Goal: Information Seeking & Learning: Learn about a topic

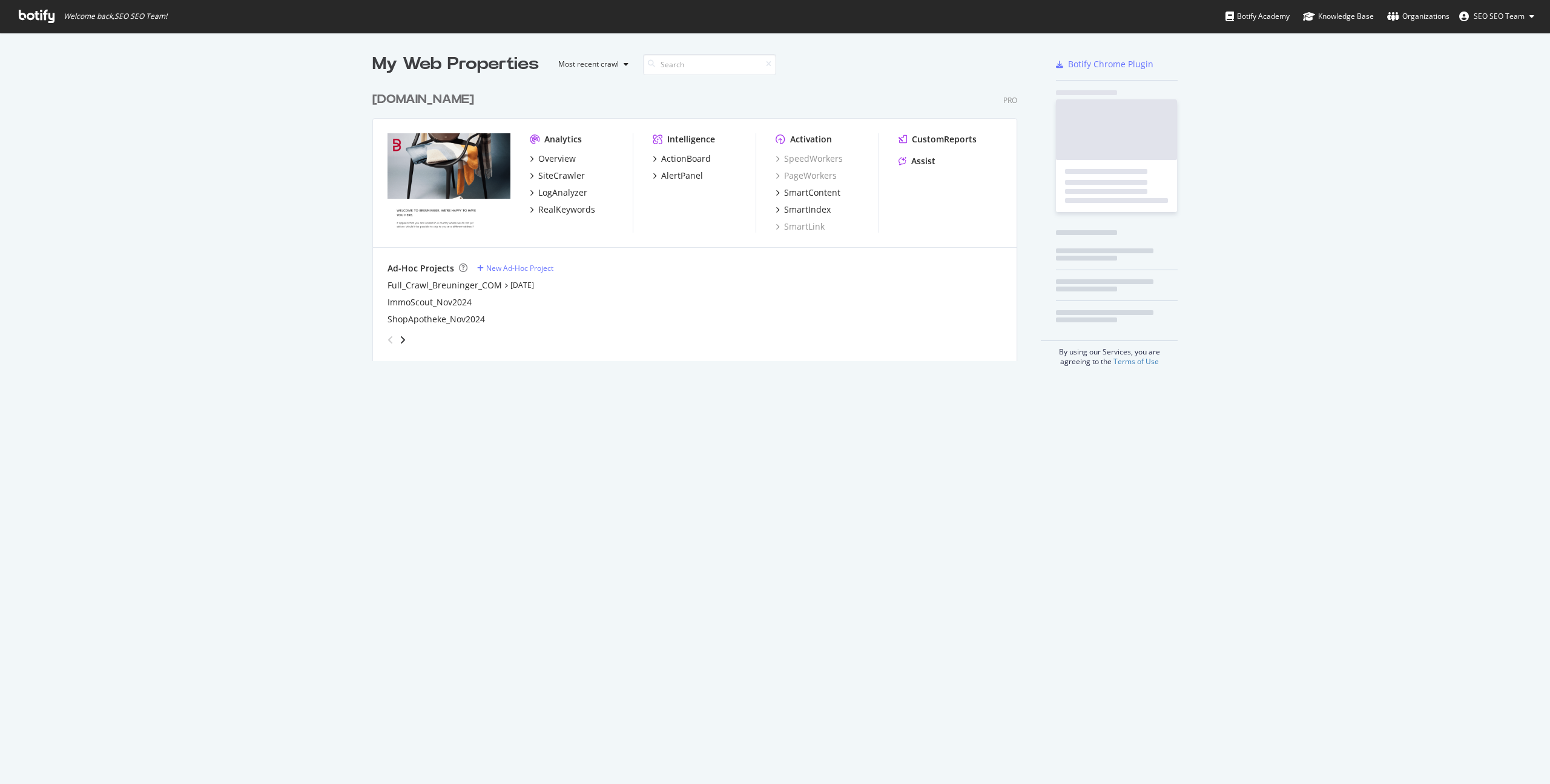
scroll to position [774, 1532]
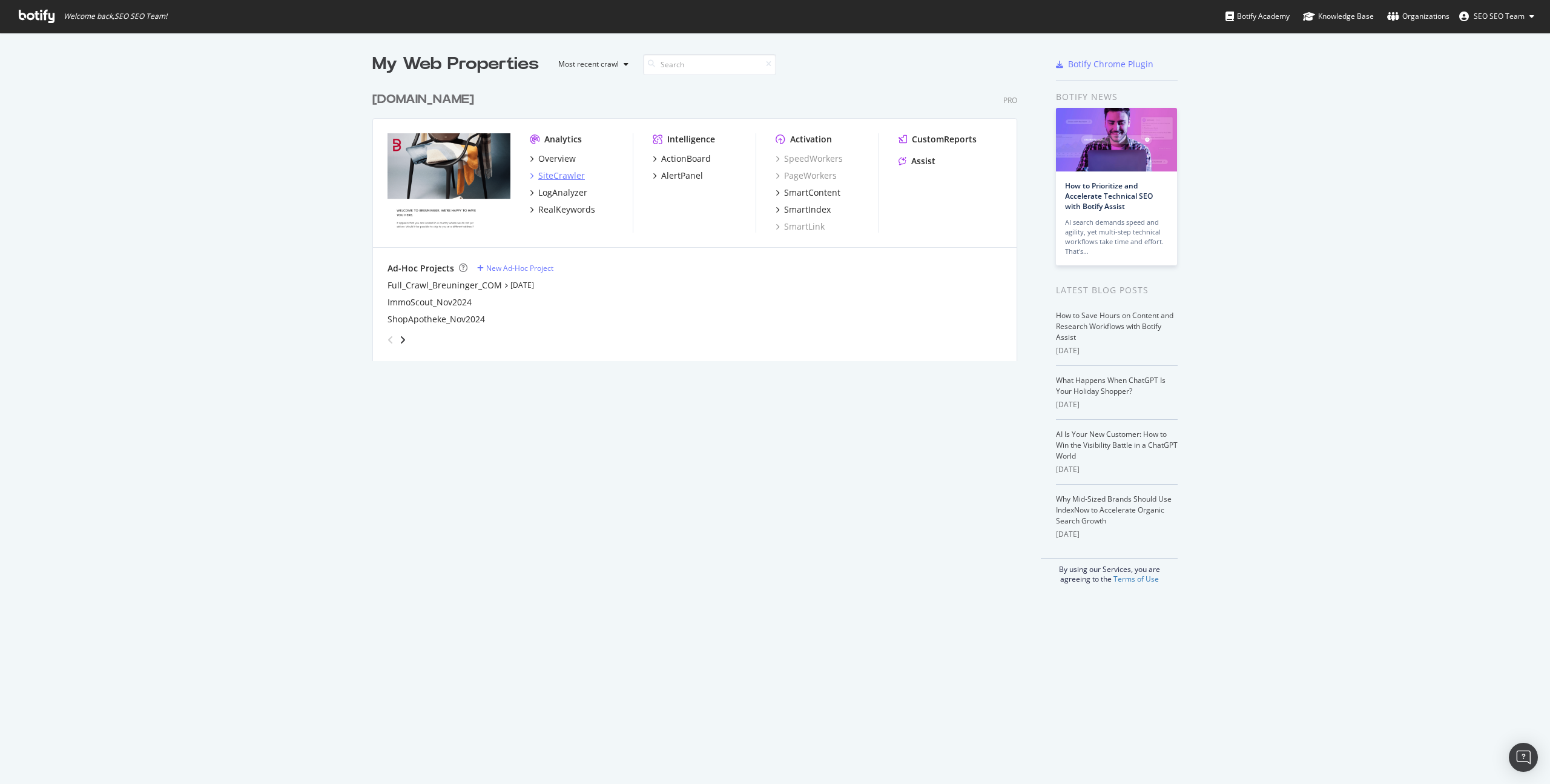
click at [576, 175] on div "SiteCrawler" at bounding box center [561, 175] width 47 height 12
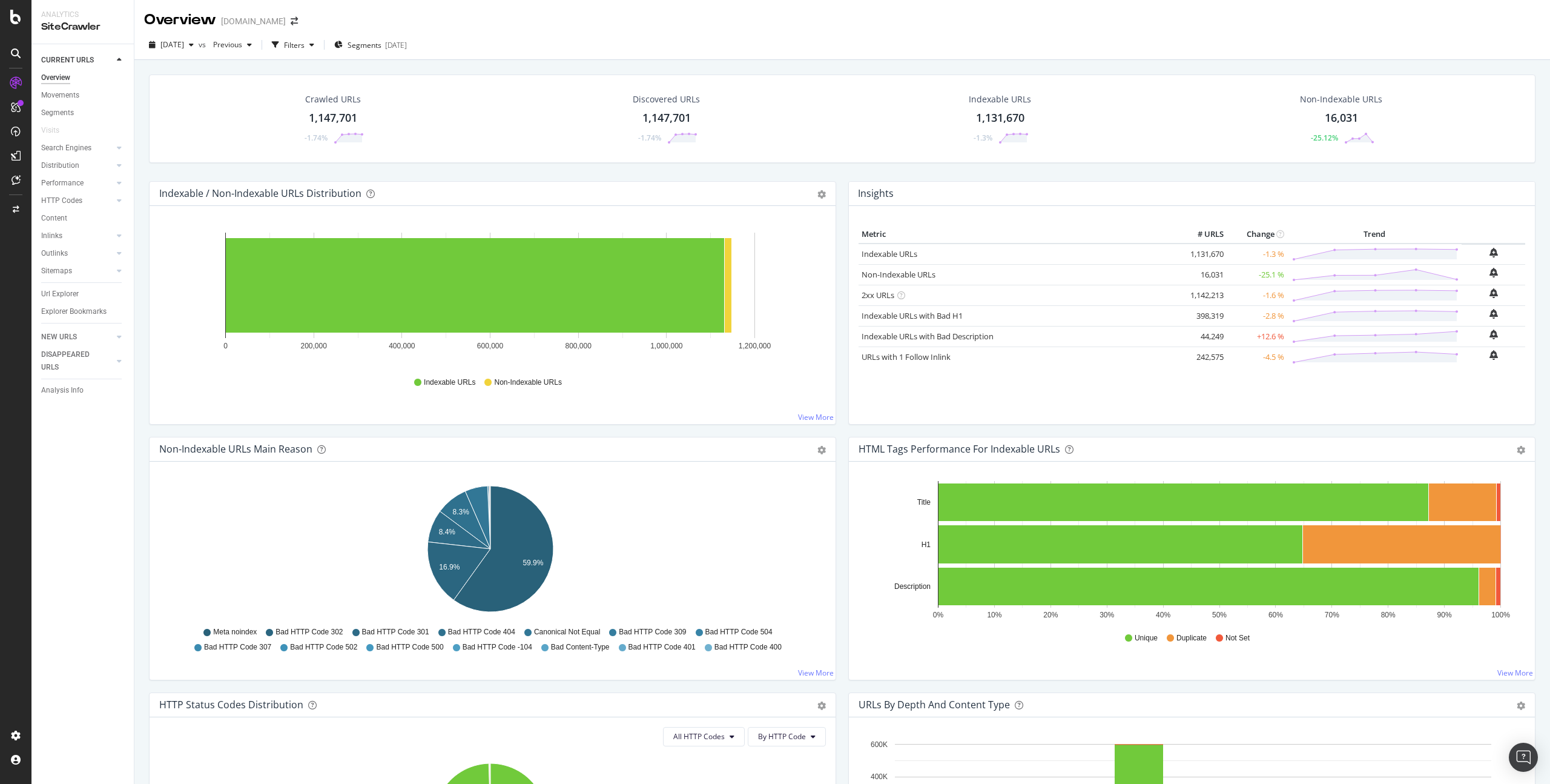
click at [325, 114] on div "1,147,701" at bounding box center [333, 117] width 48 height 16
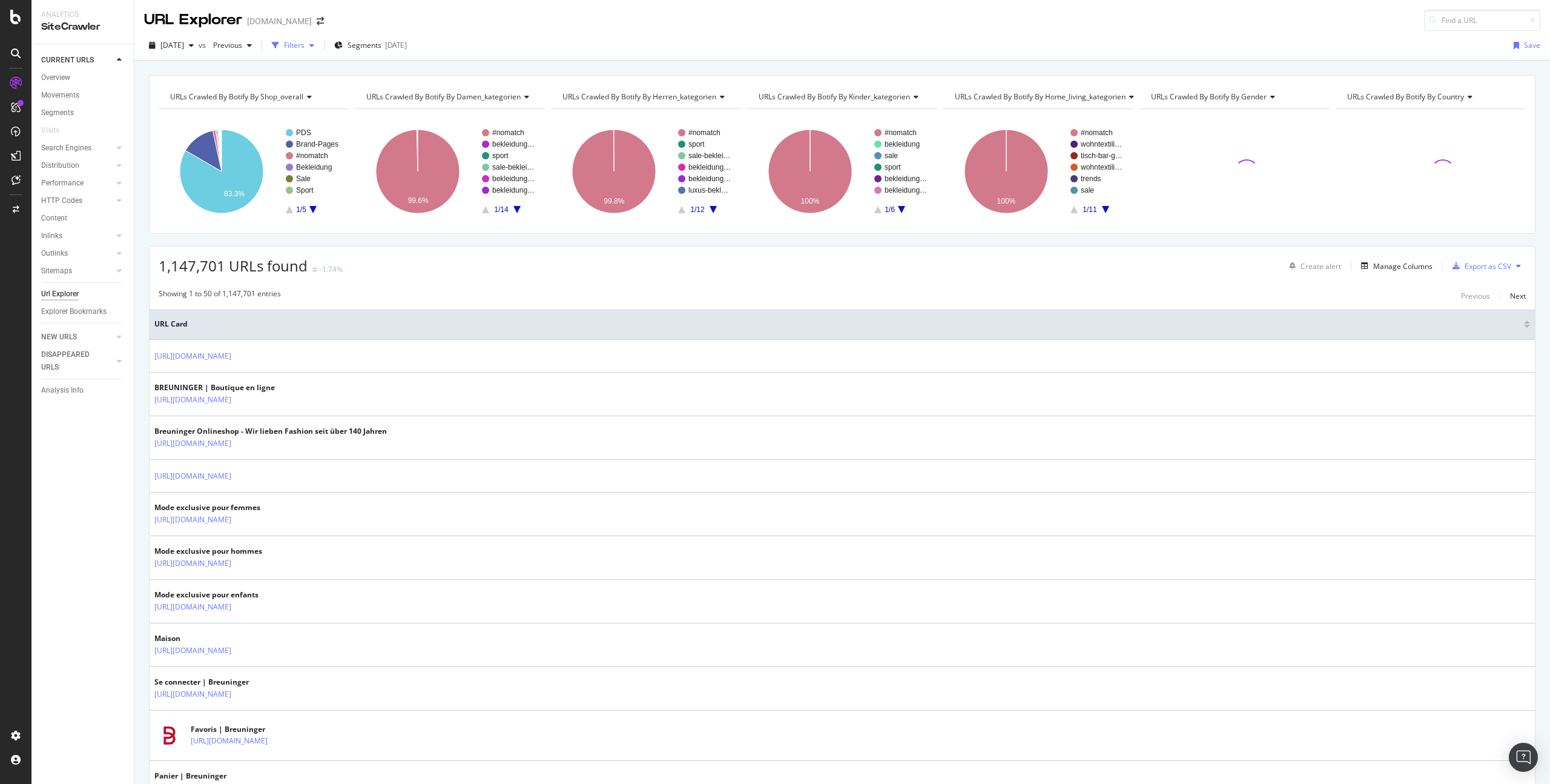
click at [304, 48] on div "Filters" at bounding box center [294, 45] width 21 height 11
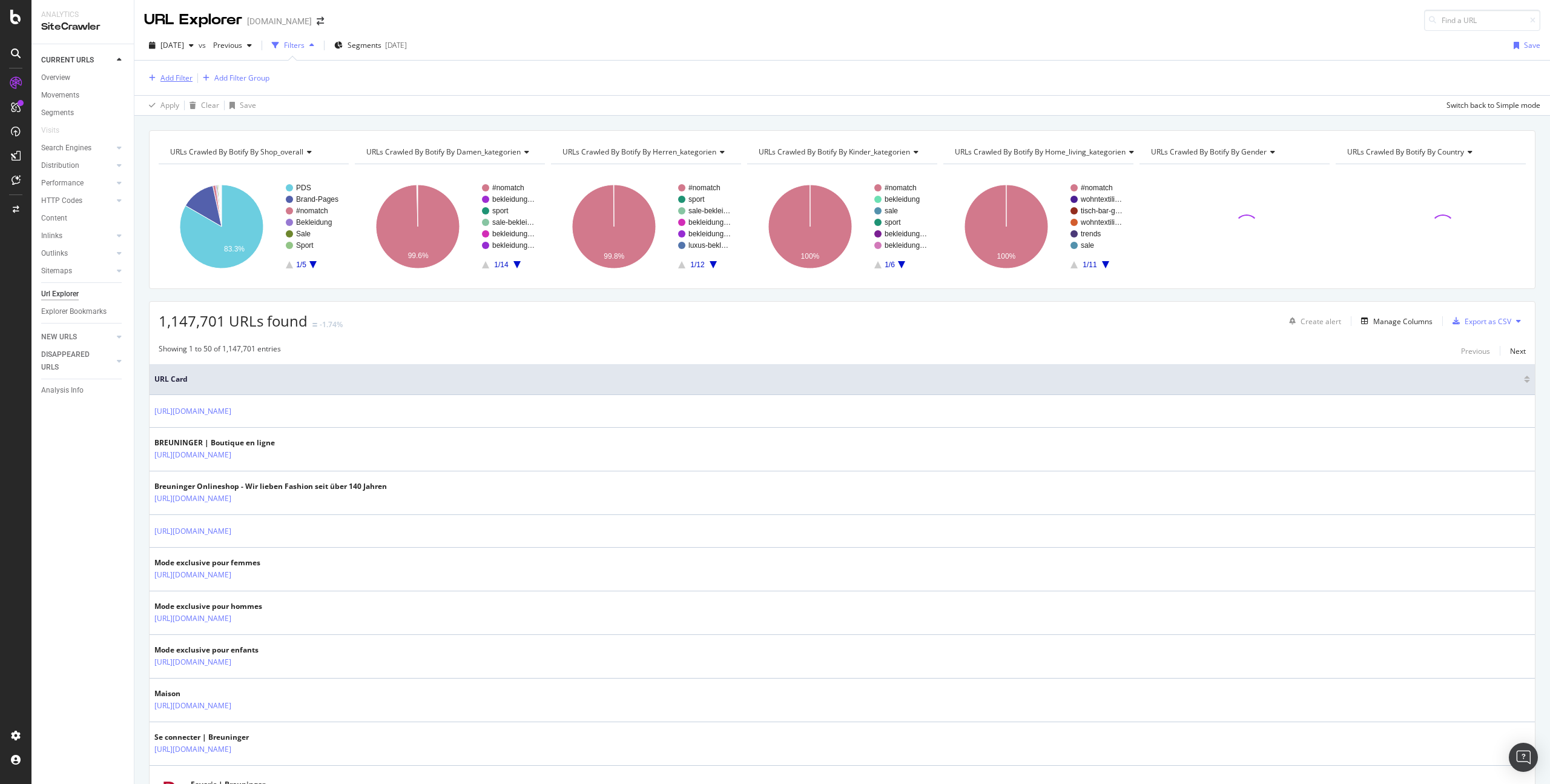
click at [185, 82] on div "Add Filter" at bounding box center [176, 78] width 32 height 11
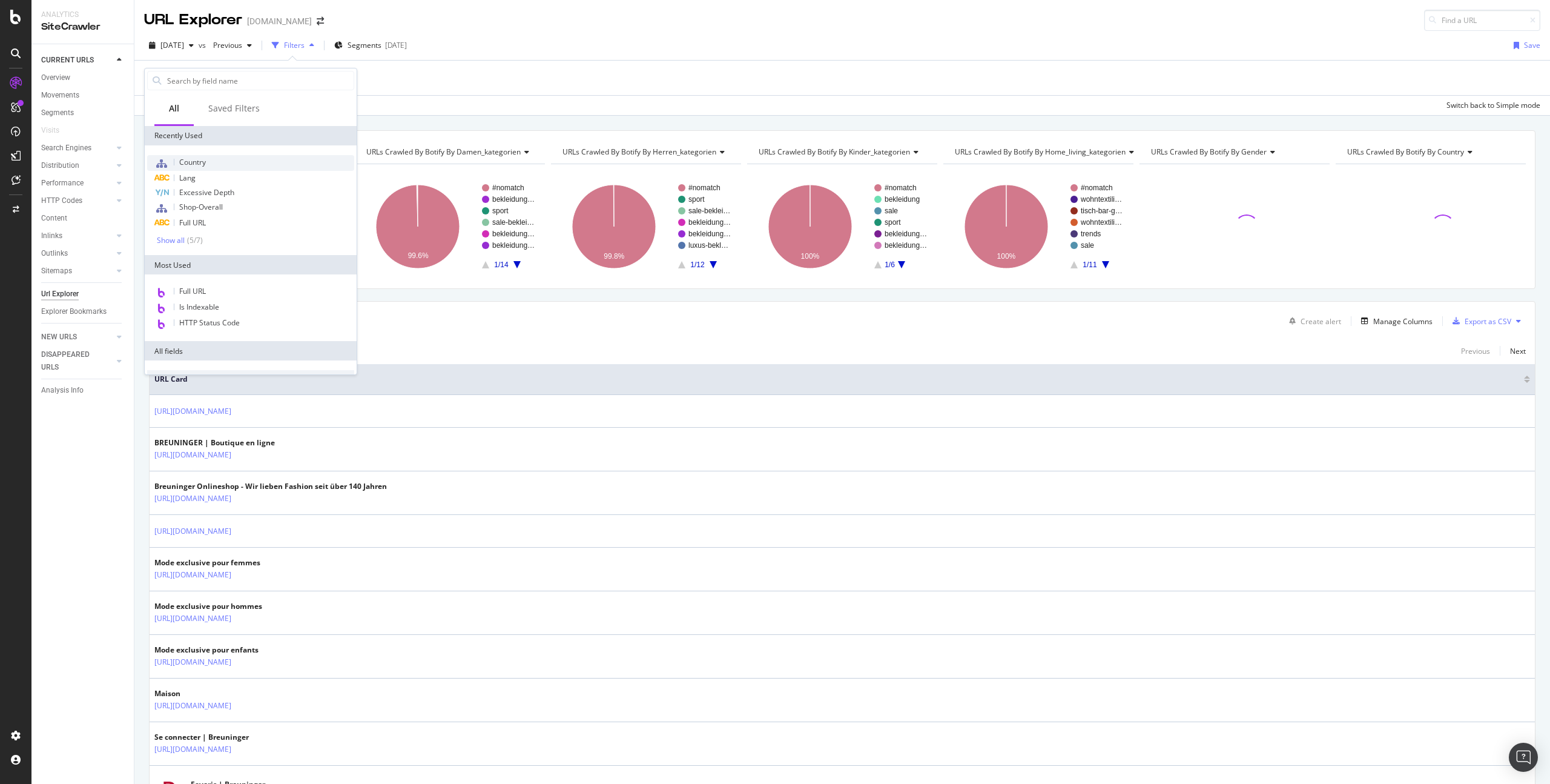
click at [237, 157] on div "Country" at bounding box center [250, 162] width 207 height 16
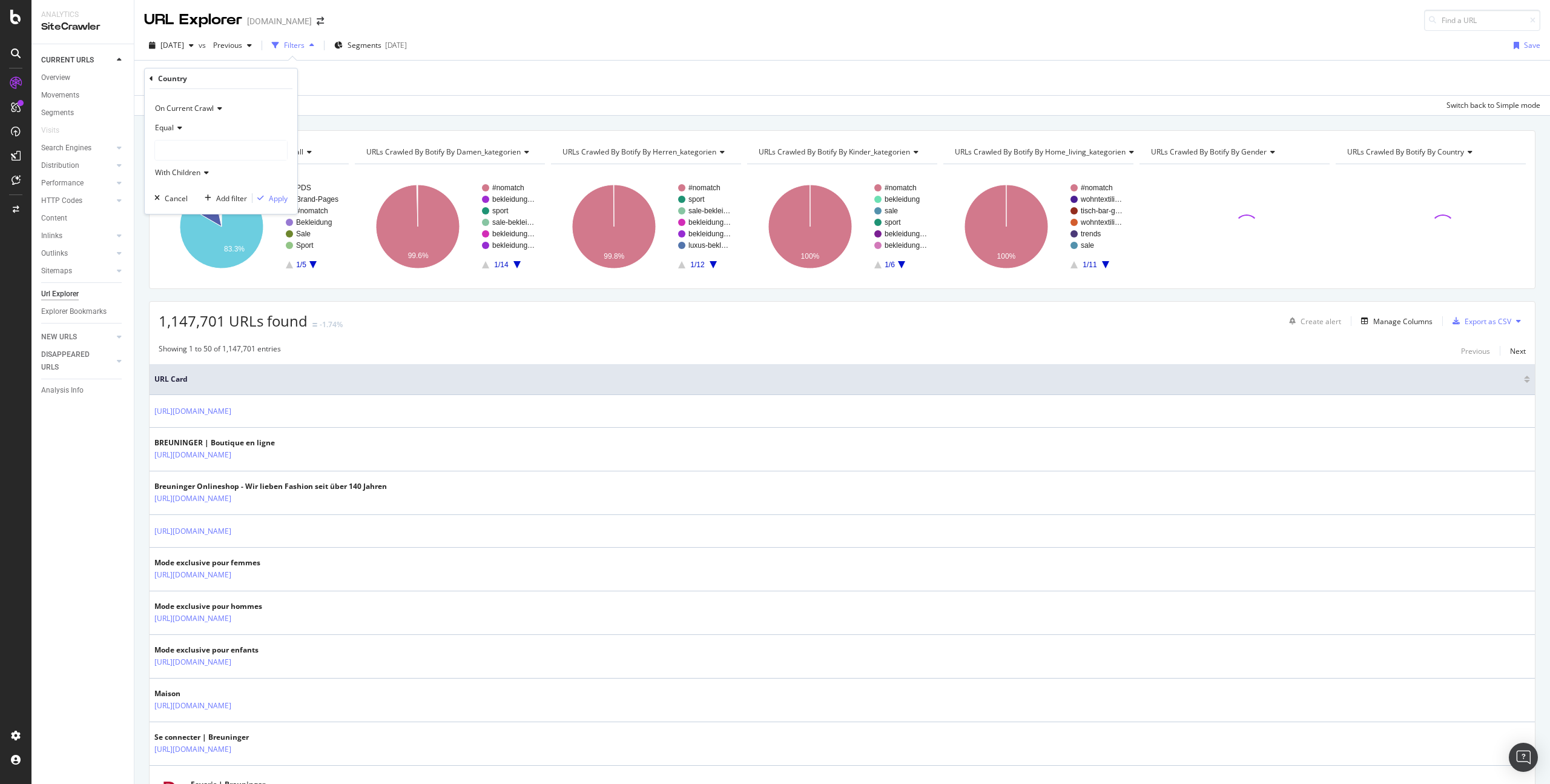
click at [185, 146] on div at bounding box center [221, 150] width 132 height 20
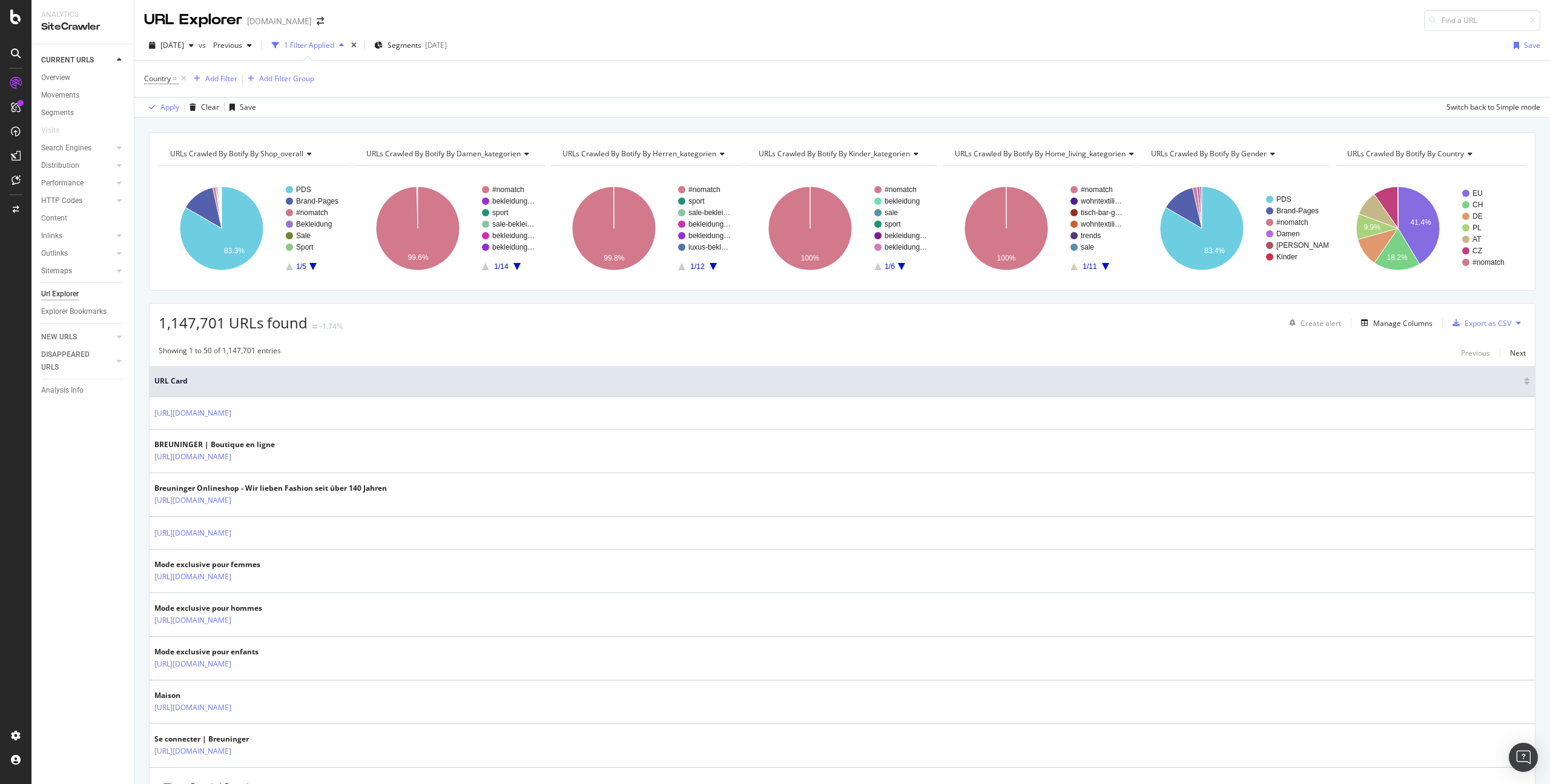
click at [323, 121] on div "URLs Crawled By Botify By shop_overall Chart (by Value) Table Expand Export as …" at bounding box center [842, 131] width 1416 height 29
click at [182, 79] on icon at bounding box center [184, 79] width 11 height 12
click at [169, 80] on div "Add Filter" at bounding box center [176, 78] width 32 height 11
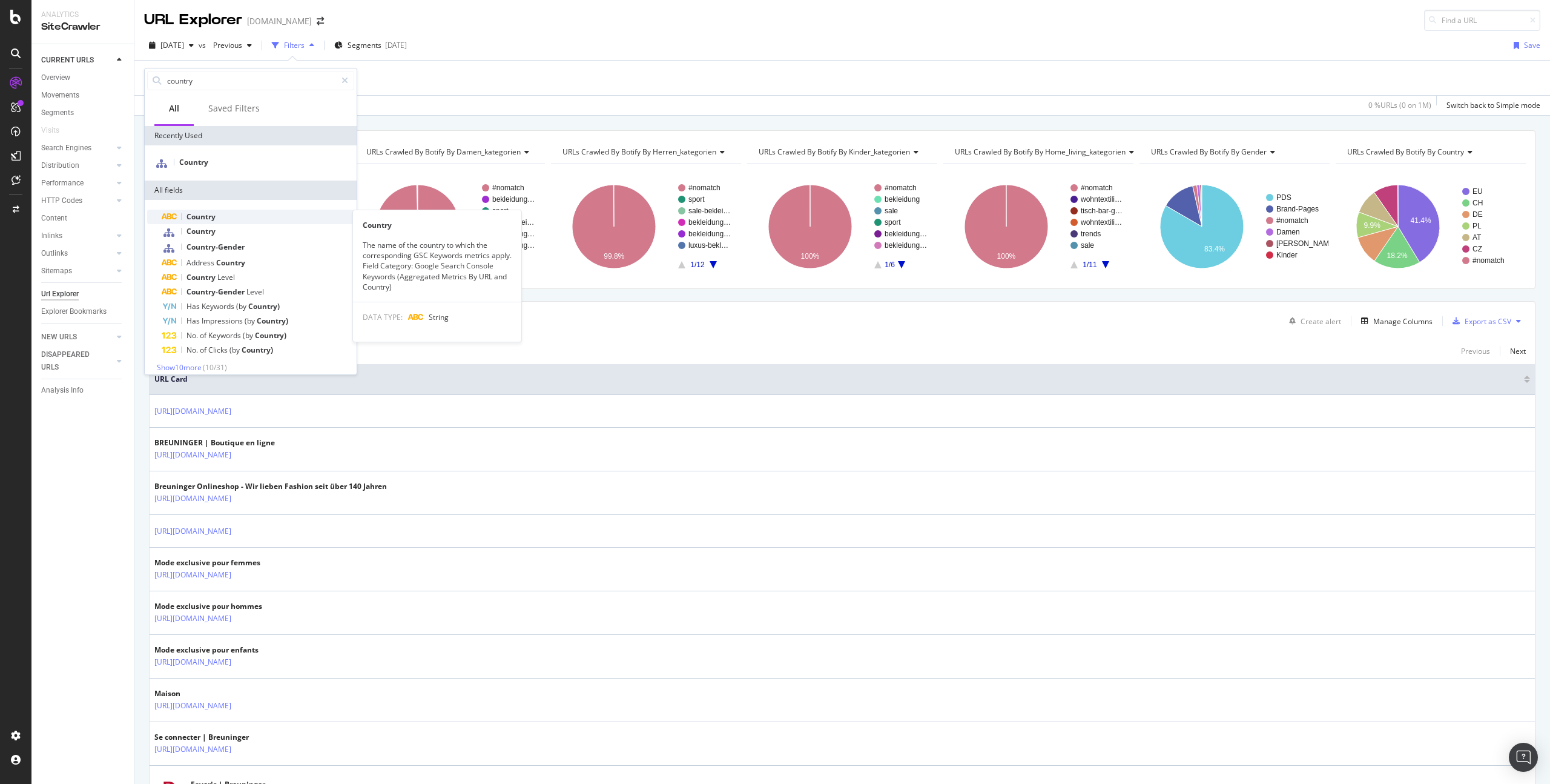
type input "country"
click at [219, 210] on div "Country" at bounding box center [258, 217] width 193 height 15
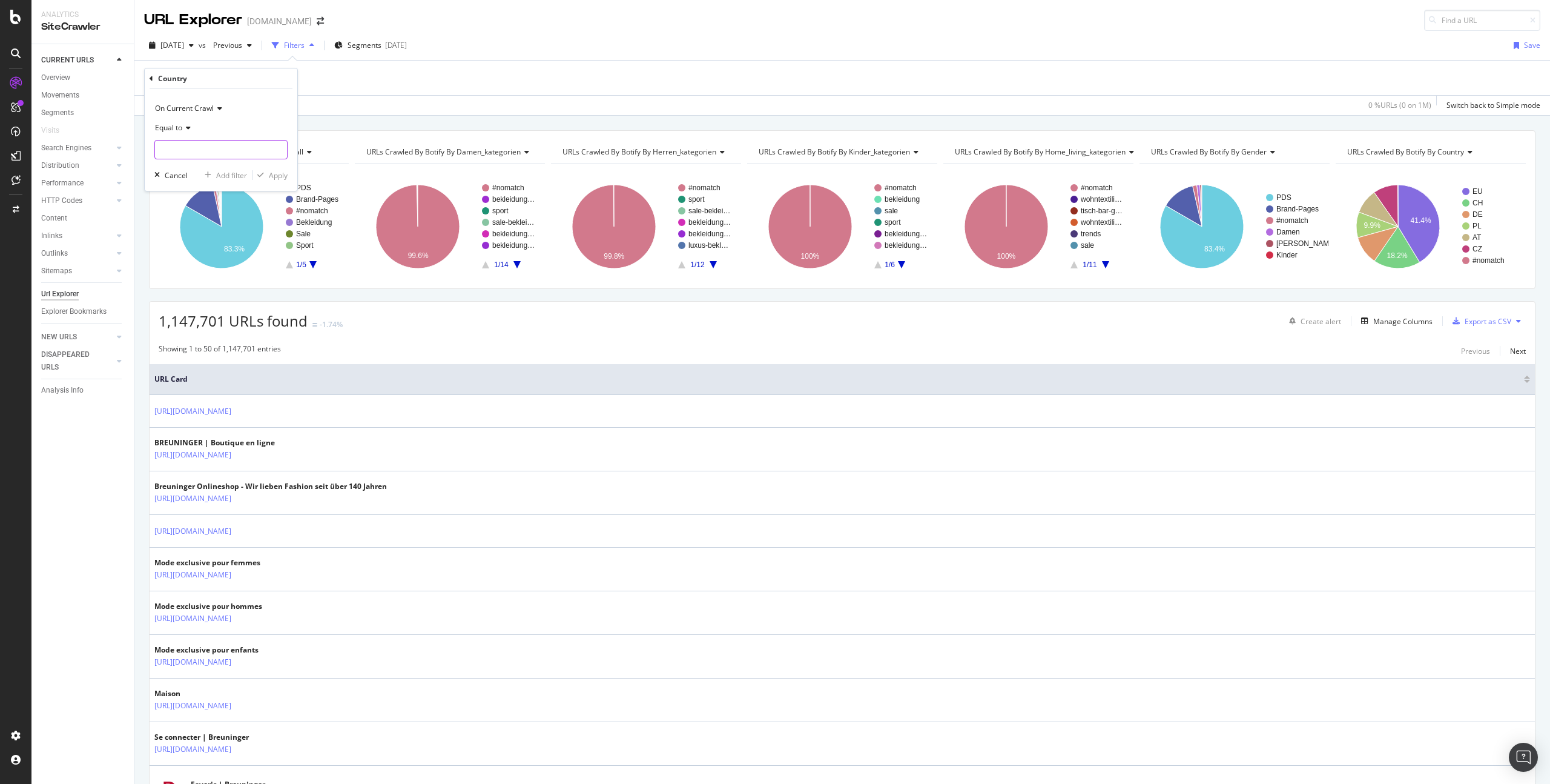
click at [189, 147] on input "text" at bounding box center [221, 150] width 132 height 20
type input "nether"
click at [280, 152] on icon at bounding box center [278, 149] width 7 height 8
click at [388, 121] on div "URLs Crawled By Botify By shop_overall Chart (by Value) Table Expand Export as …" at bounding box center [842, 130] width 1416 height 29
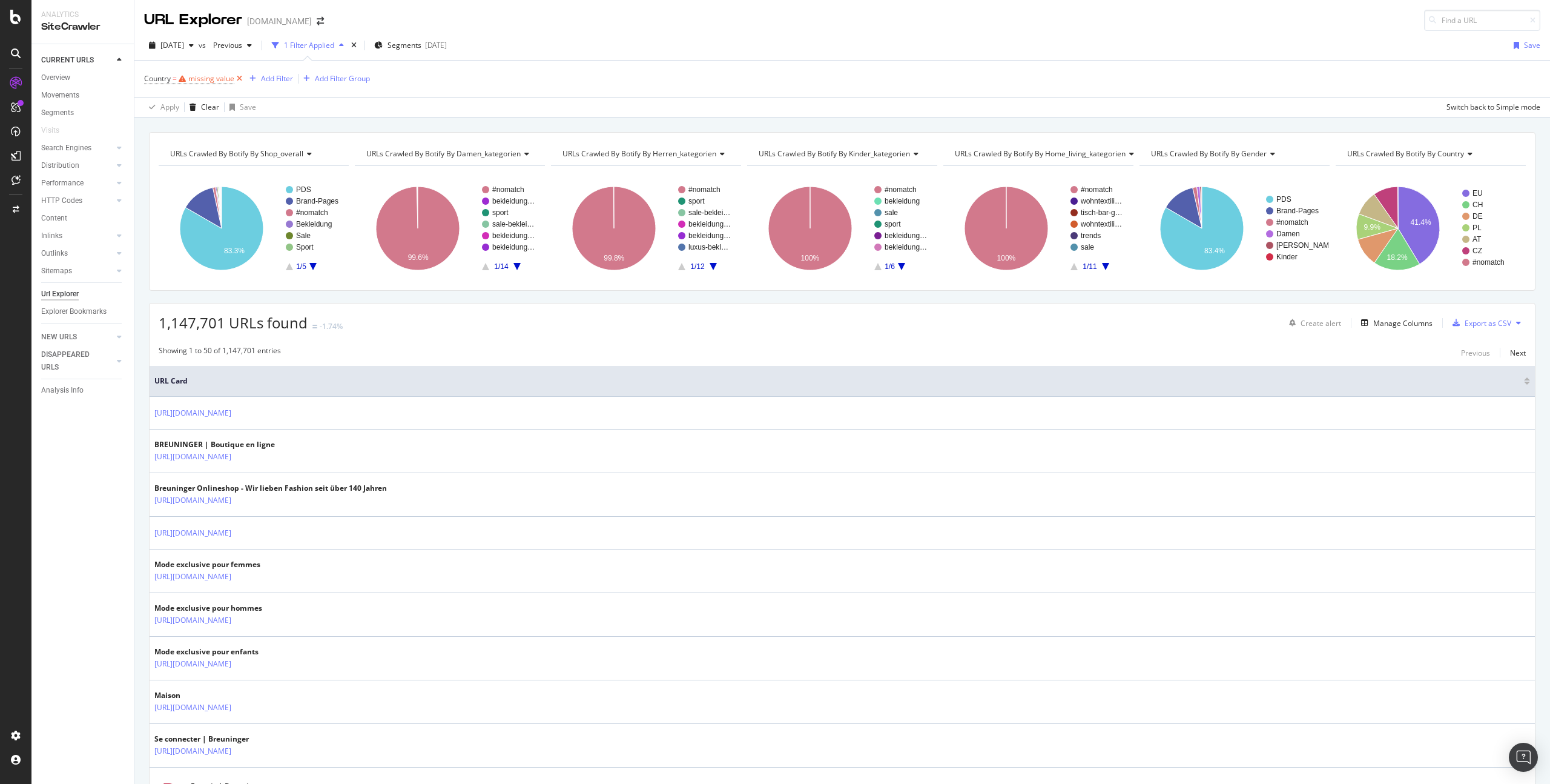
click at [242, 75] on icon at bounding box center [239, 79] width 11 height 12
click at [175, 82] on div "Add Filter" at bounding box center [176, 78] width 32 height 11
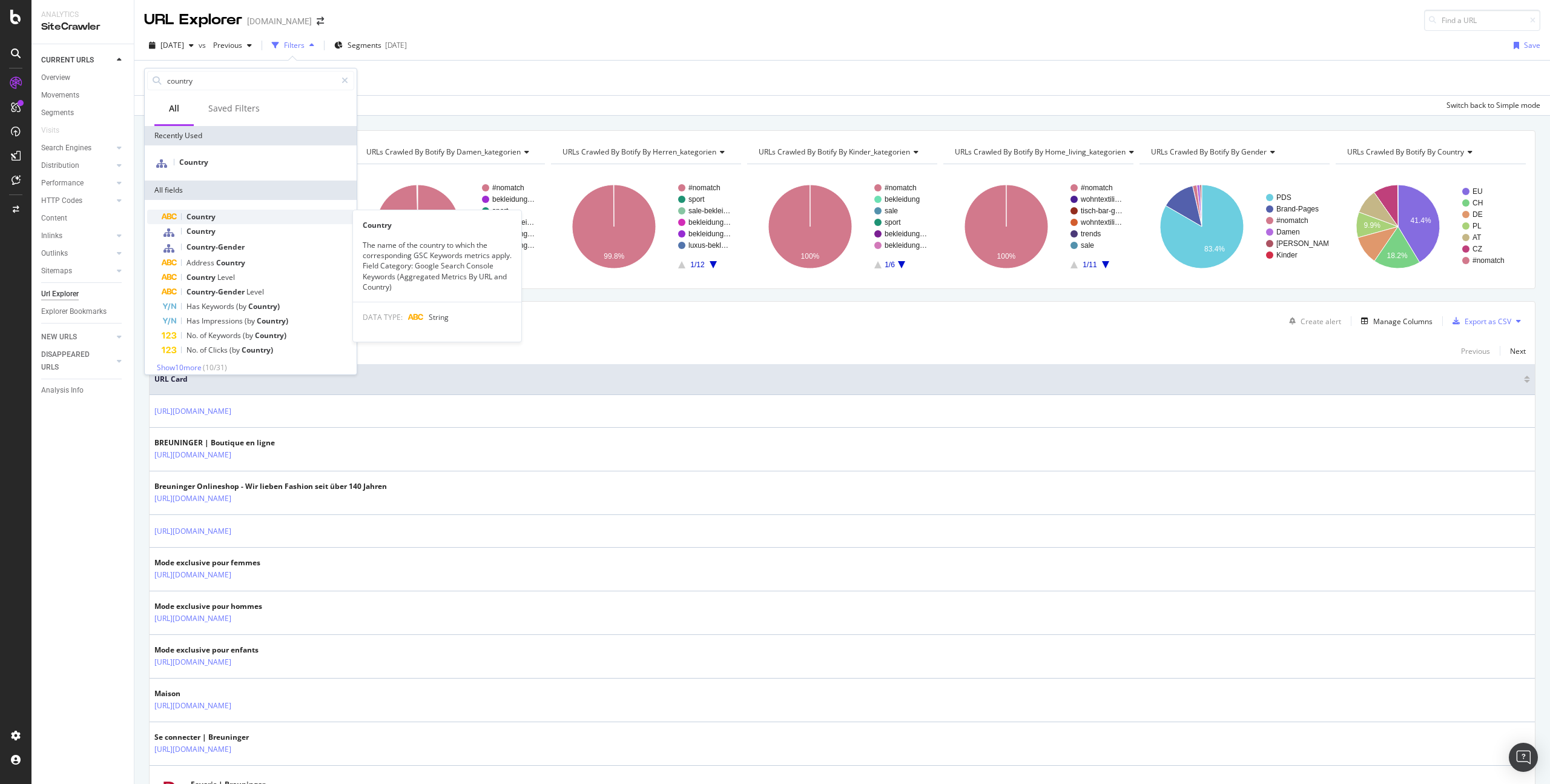
click at [248, 214] on div "Country" at bounding box center [258, 217] width 193 height 15
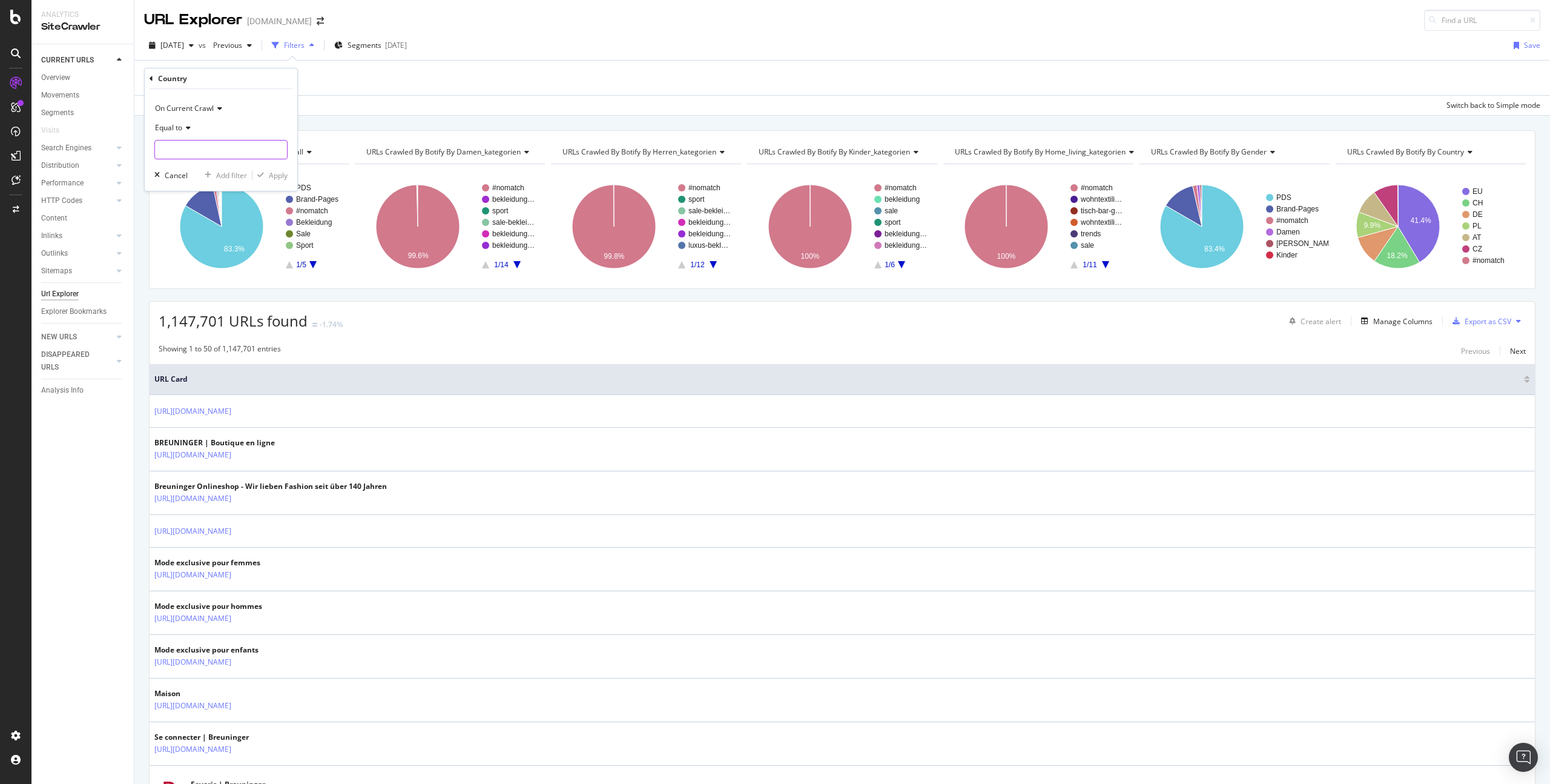
click at [212, 153] on input "text" at bounding box center [221, 150] width 132 height 20
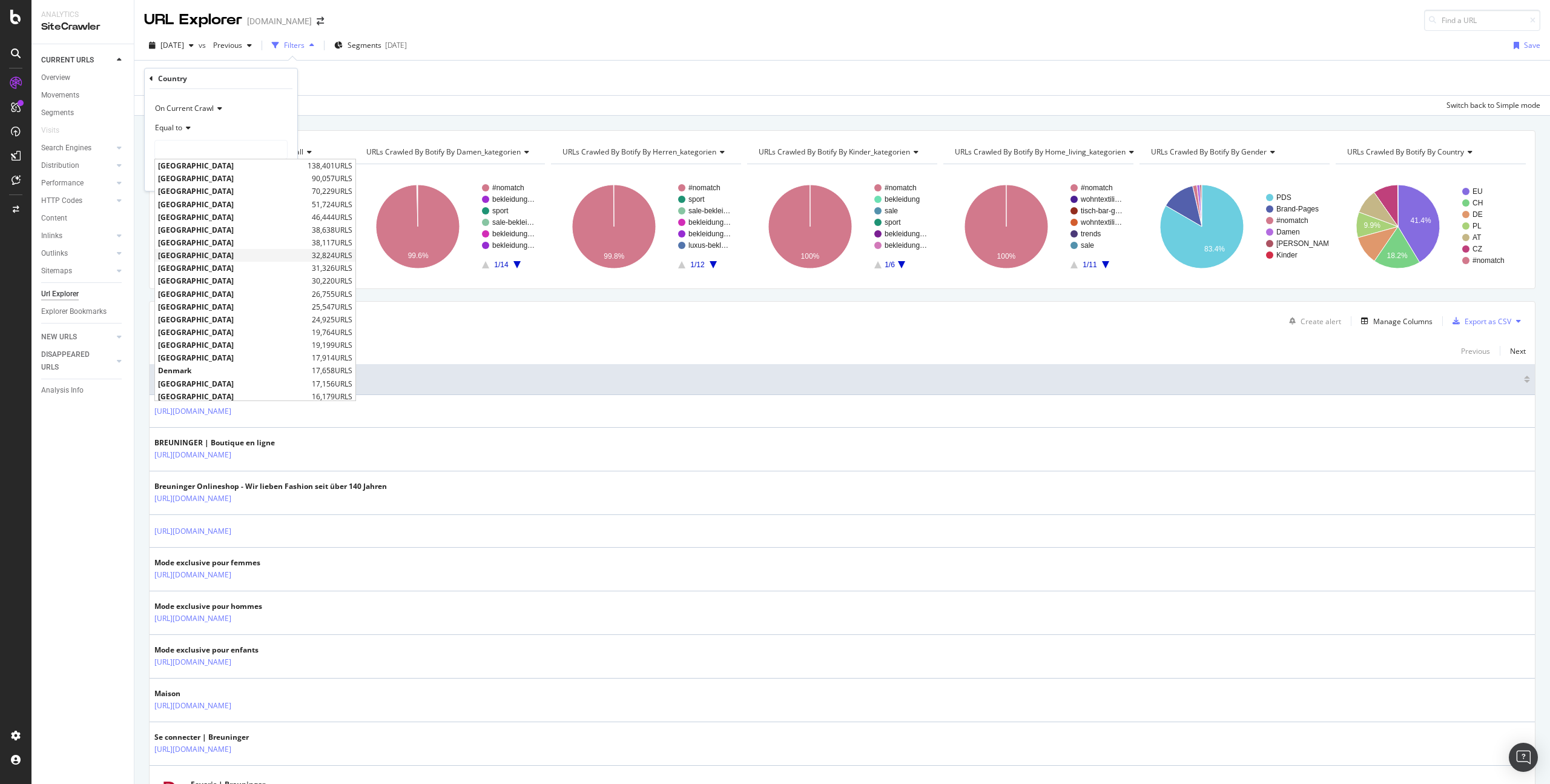
click at [211, 253] on span "[GEOGRAPHIC_DATA]" at bounding box center [234, 255] width 151 height 11
type input "[GEOGRAPHIC_DATA]"
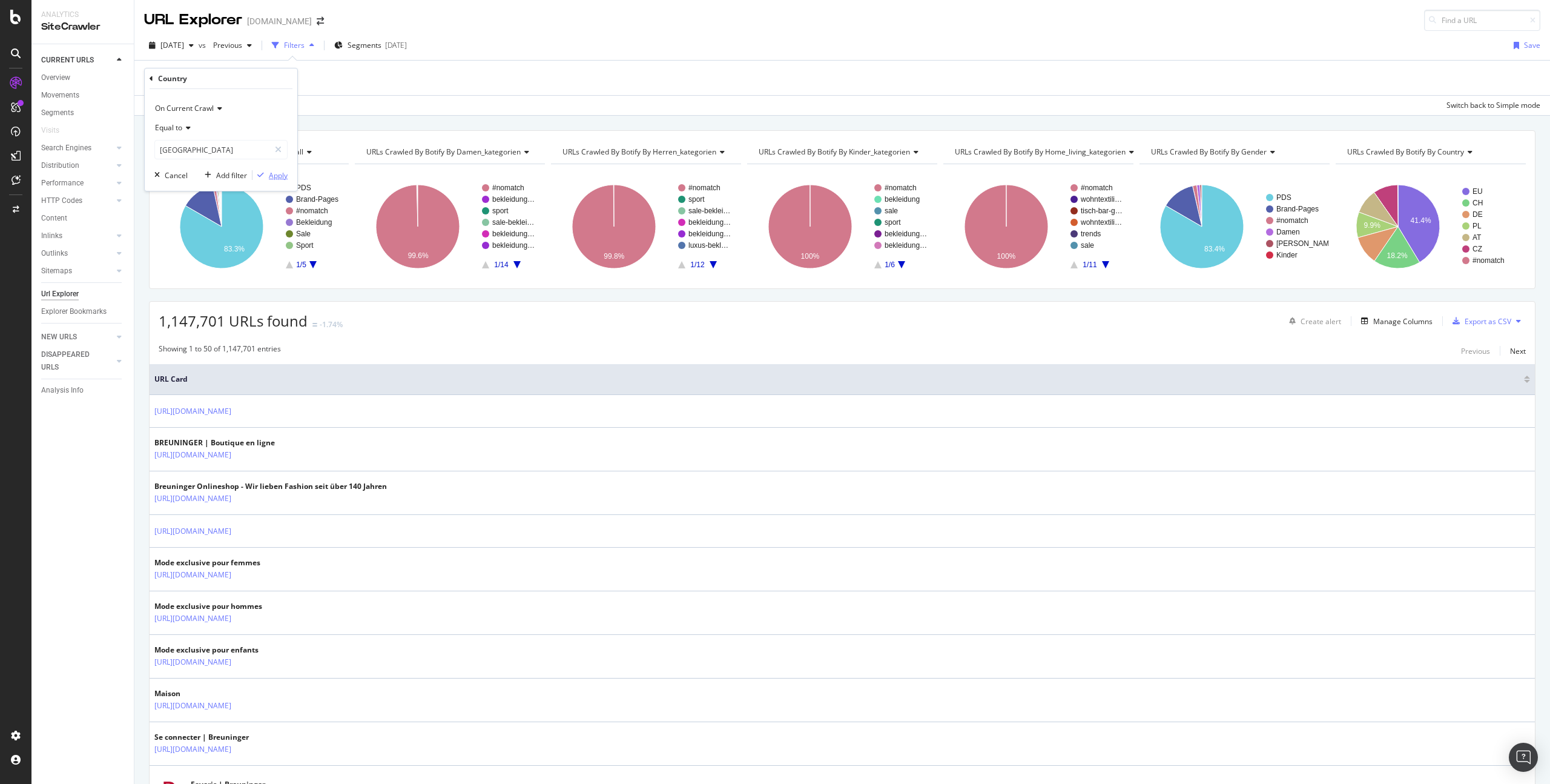
click at [271, 175] on div "Apply" at bounding box center [278, 175] width 19 height 11
